Goal: Information Seeking & Learning: Learn about a topic

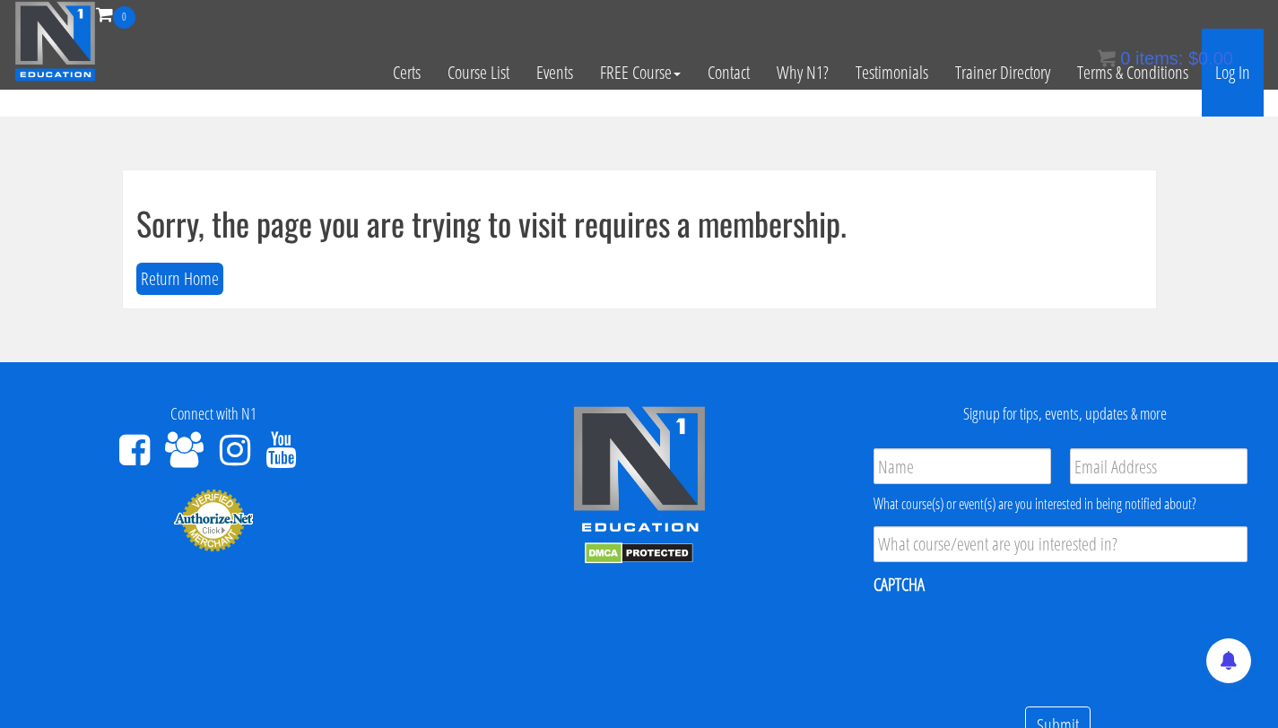
click at [626, 78] on link "Log In" at bounding box center [1233, 73] width 62 height 88
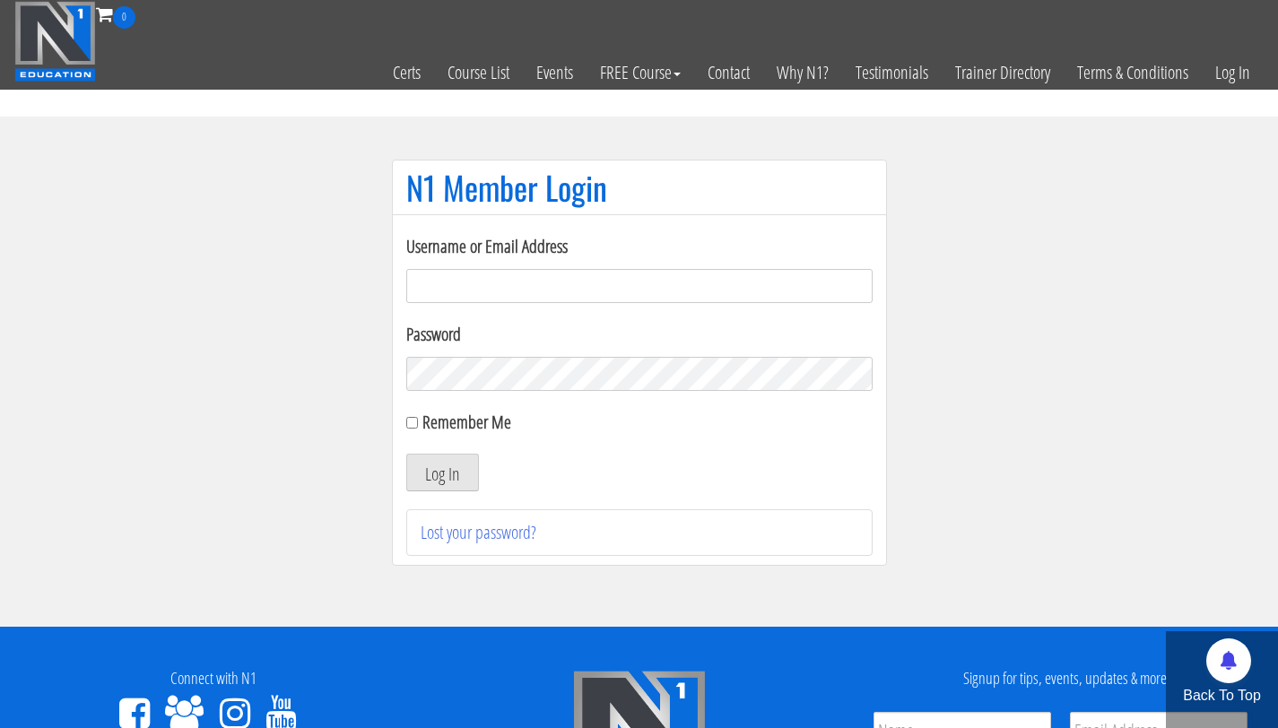
type input "info@fitbyjustus.nl"
click at [249, 375] on section "N1 Member Login Username or Email Address info@fitbyjustus.nl Password Remember…" at bounding box center [639, 372] width 1278 height 510
click at [406, 454] on button "Log In" at bounding box center [442, 473] width 73 height 38
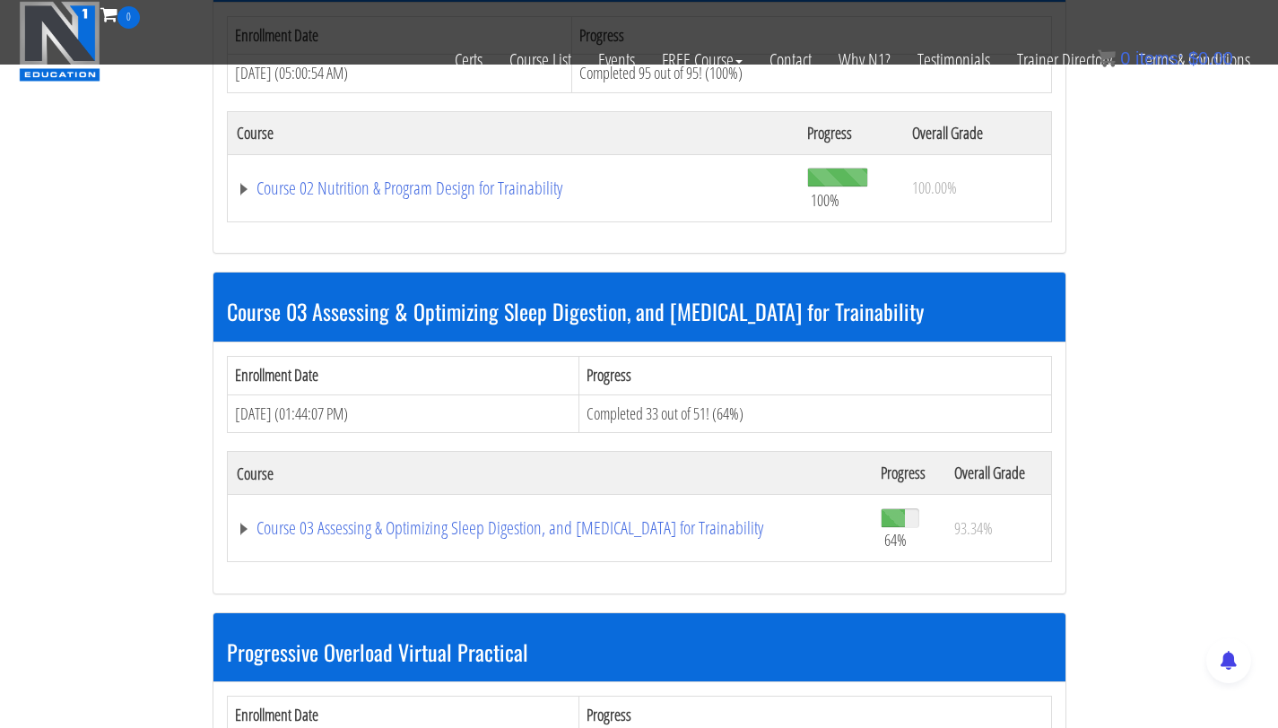
scroll to position [1037, 0]
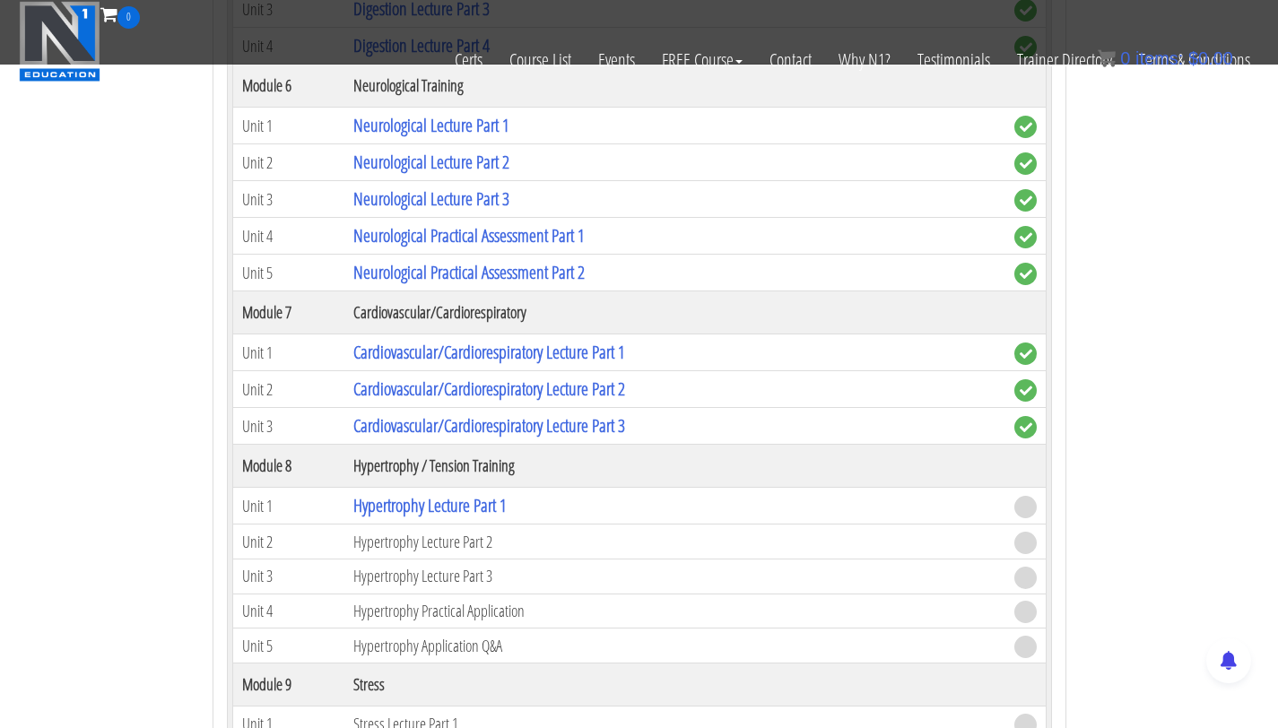
scroll to position [2633, 0]
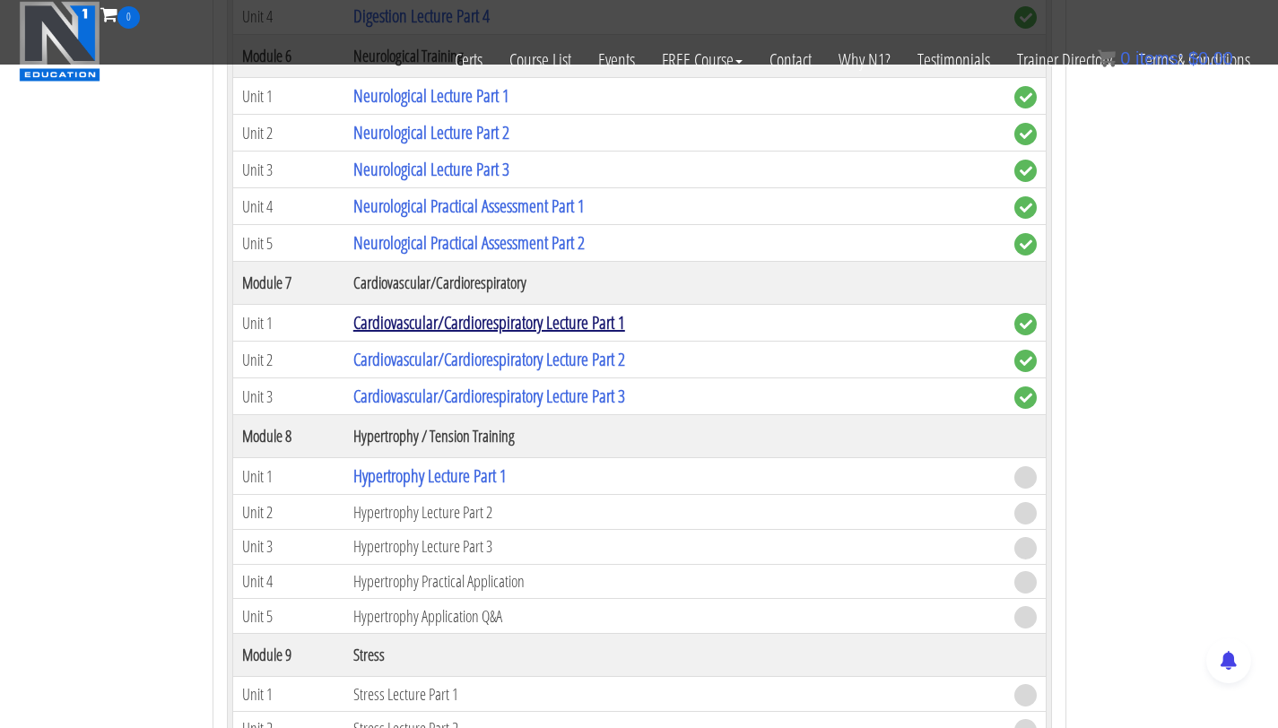
click at [574, 328] on link "Cardiovascular/Cardiorespiratory Lecture Part 1" at bounding box center [489, 322] width 272 height 24
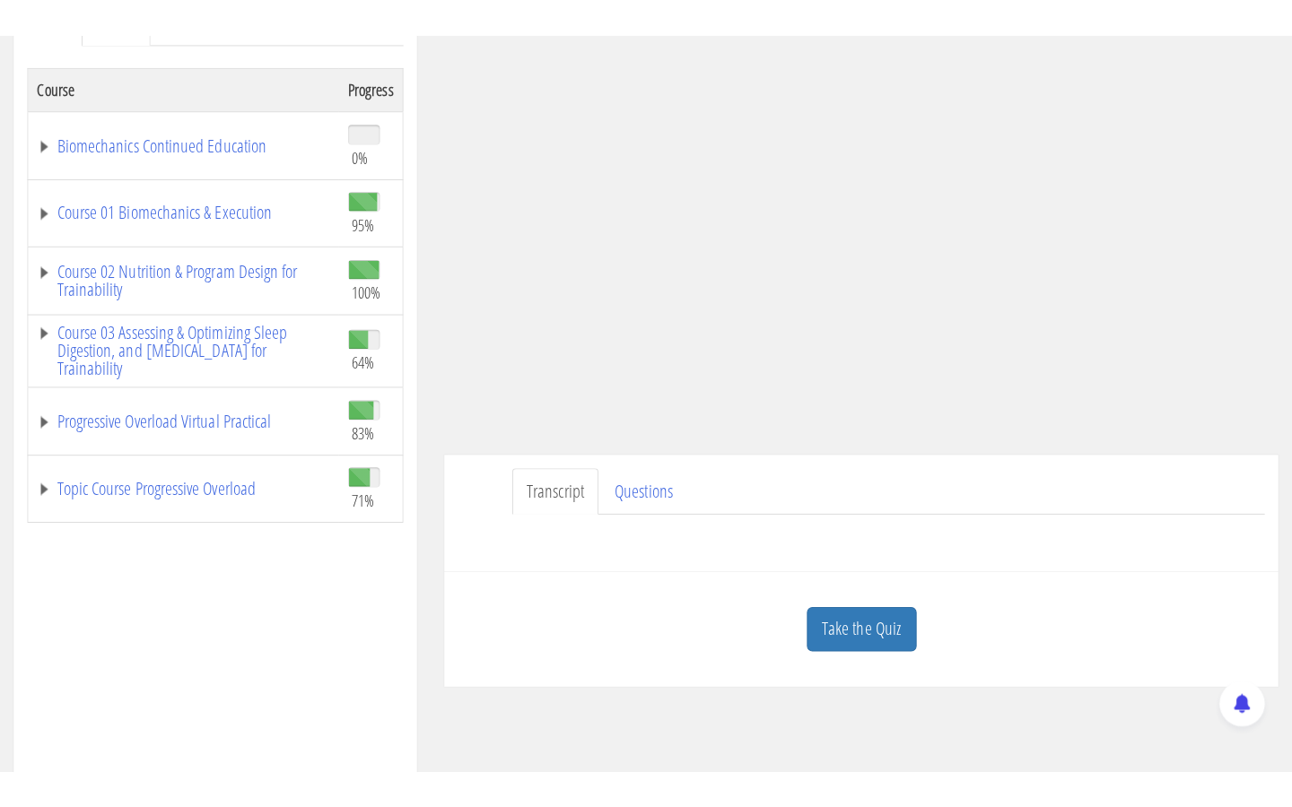
scroll to position [132, 0]
